Goal: Entertainment & Leisure: Consume media (video, audio)

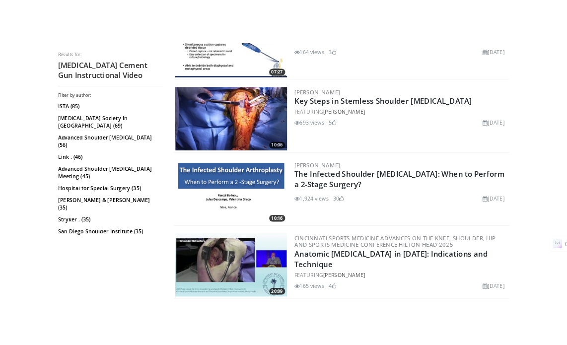
scroll to position [1886, 0]
